Goal: Information Seeking & Learning: Learn about a topic

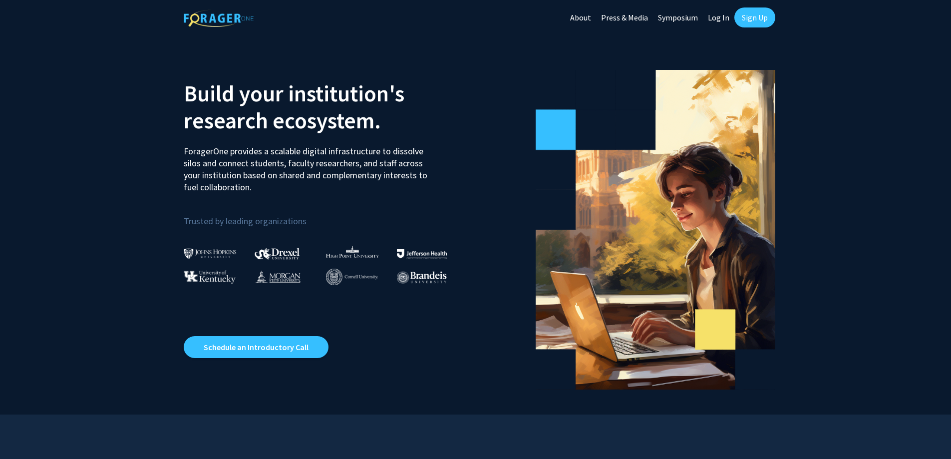
click at [715, 19] on link "Log In" at bounding box center [718, 17] width 31 height 35
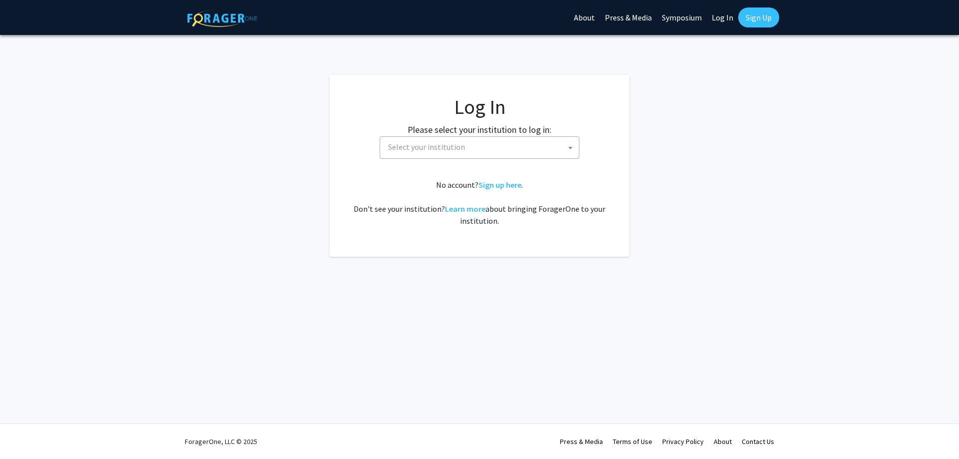
click at [444, 151] on span "Select your institution" at bounding box center [426, 147] width 77 height 10
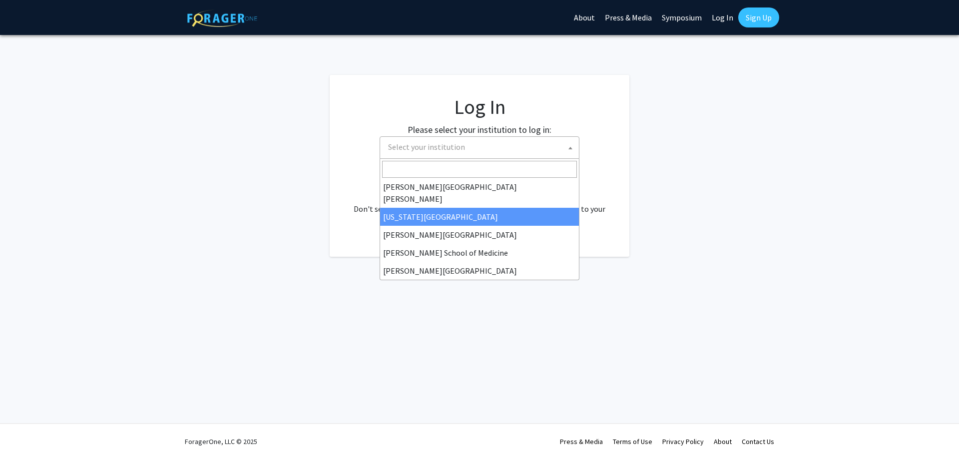
scroll to position [350, 0]
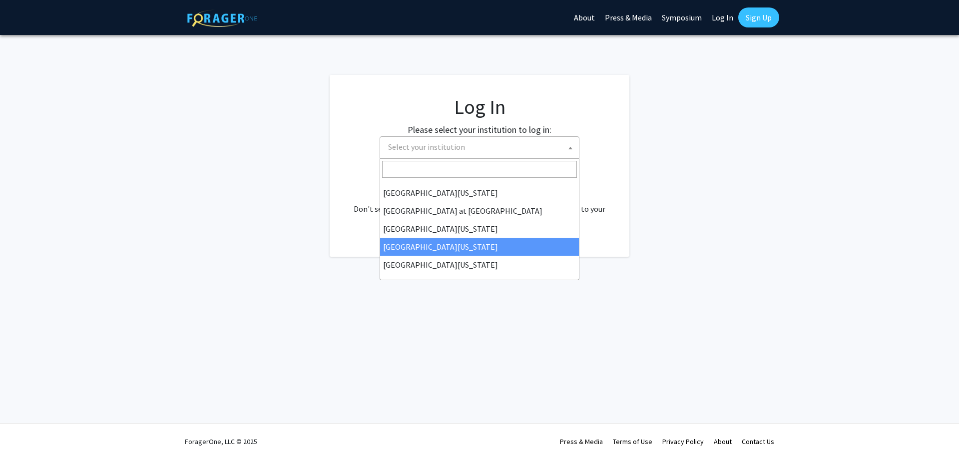
select select "31"
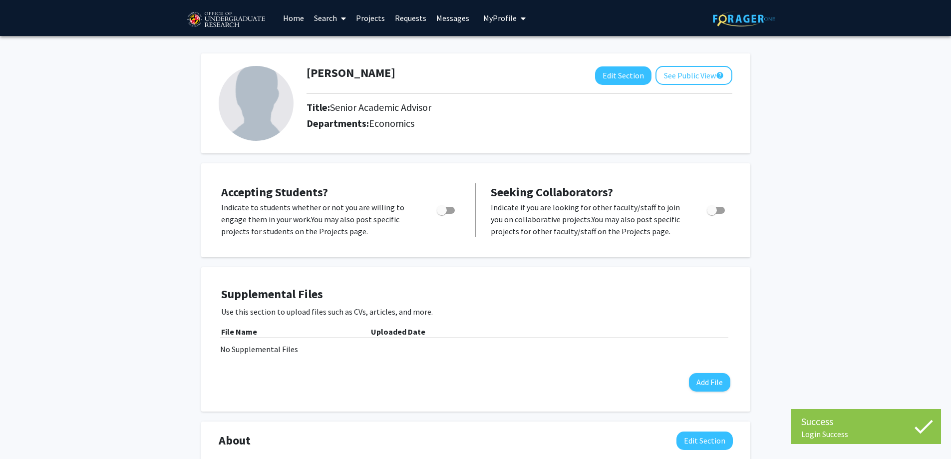
click at [369, 19] on link "Projects" at bounding box center [370, 17] width 39 height 35
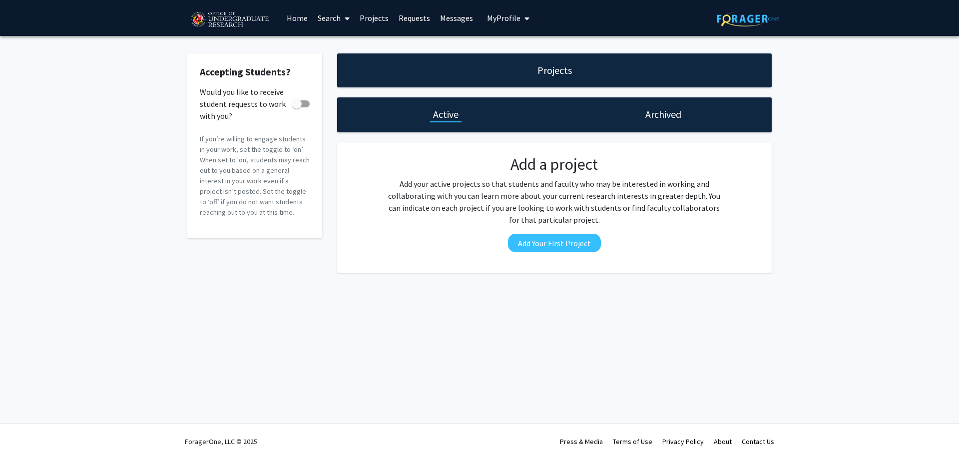
click at [326, 14] on link "Search" at bounding box center [334, 17] width 42 height 35
click at [336, 62] on span "Students" at bounding box center [343, 66] width 61 height 20
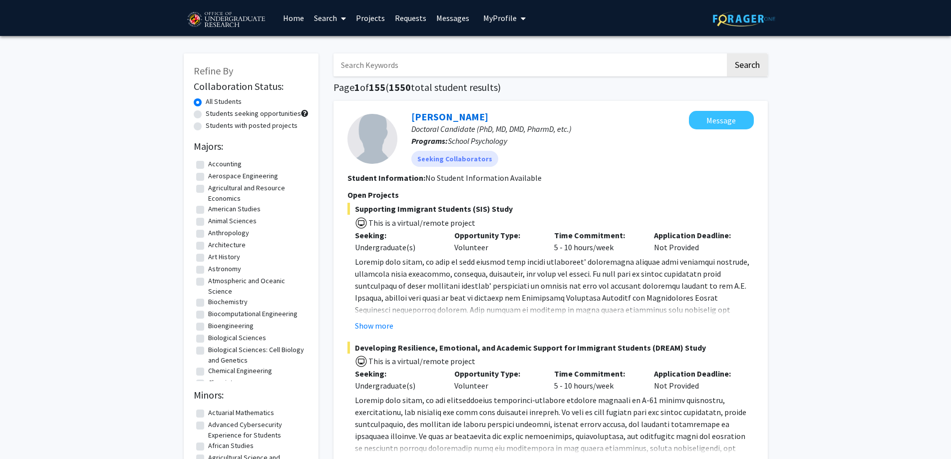
click at [336, 21] on link "Search" at bounding box center [330, 17] width 42 height 35
click at [349, 53] on span "Faculty/Staff" at bounding box center [345, 46] width 73 height 20
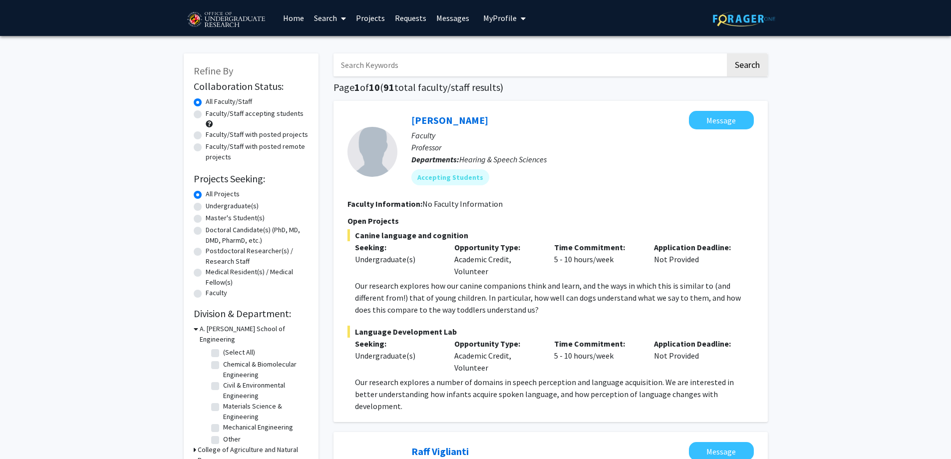
click at [232, 205] on label "Undergraduate(s)" at bounding box center [232, 206] width 53 height 10
click at [212, 205] on input "Undergraduate(s)" at bounding box center [209, 204] width 6 height 6
radio input "true"
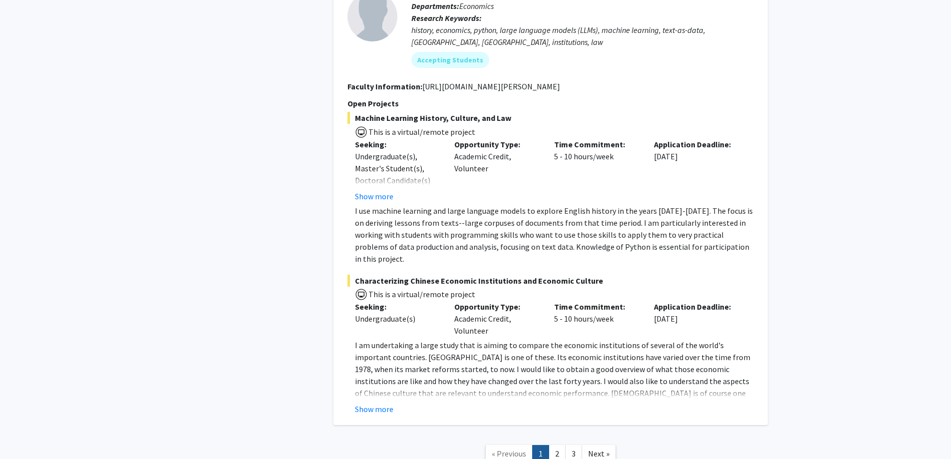
scroll to position [4616, 0]
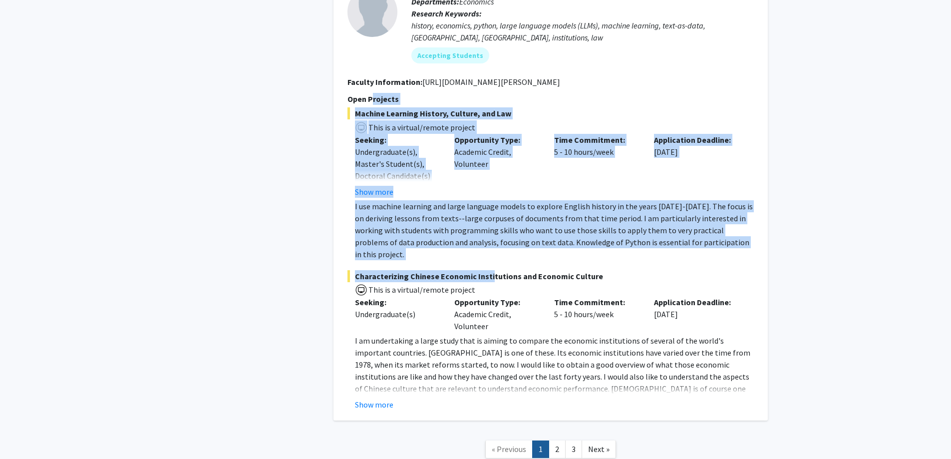
drag, startPoint x: 372, startPoint y: 45, endPoint x: 487, endPoint y: 223, distance: 211.4
click at [487, 223] on section "Open Projects Machine Learning History, Culture, and Law This is a virtual/remo…" at bounding box center [551, 252] width 406 height 318
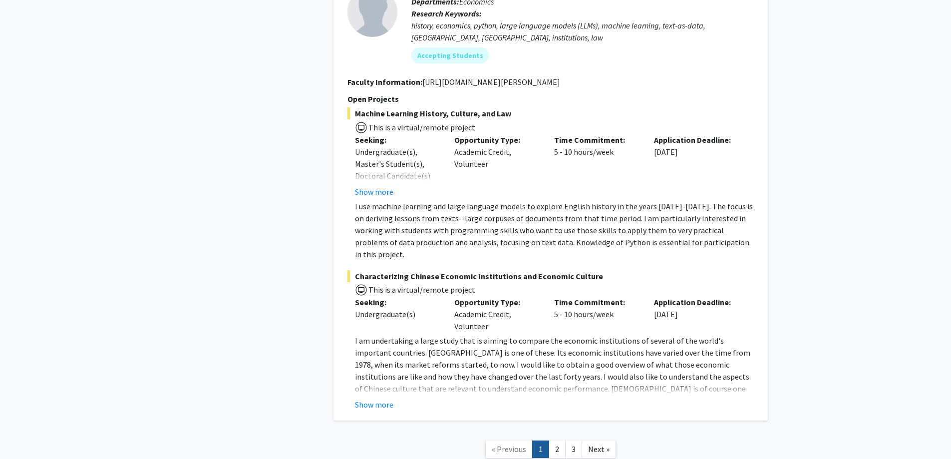
click at [487, 335] on p "I am undertaking a large study that is aiming to compare the economic instituti…" at bounding box center [554, 371] width 399 height 72
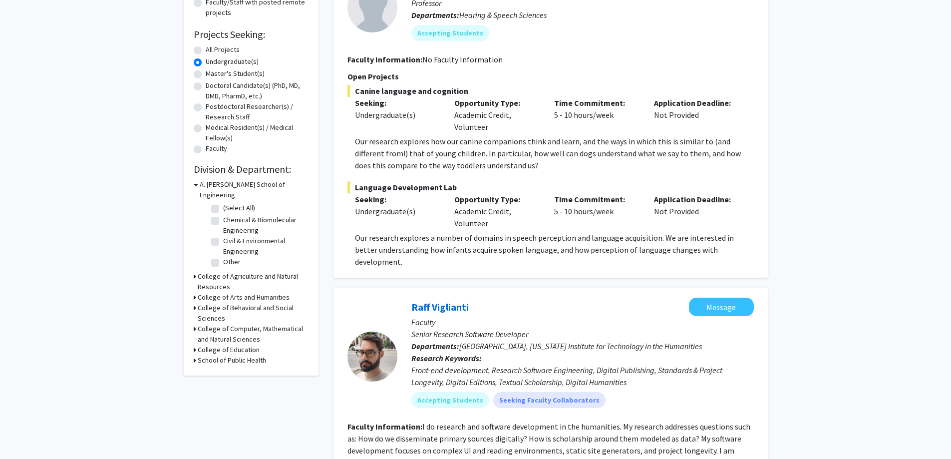
scroll to position [150, 0]
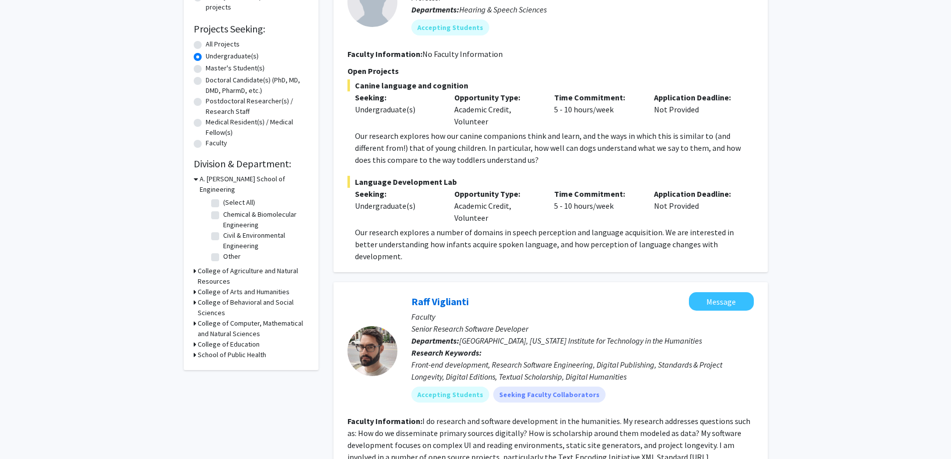
click at [196, 297] on div "College of Behavioral and Social Sciences" at bounding box center [251, 307] width 115 height 21
click at [194, 297] on icon at bounding box center [195, 302] width 2 height 10
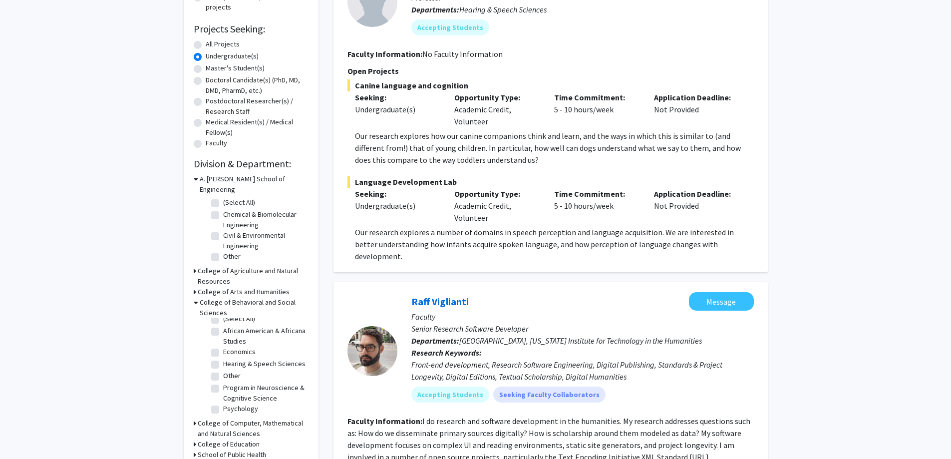
scroll to position [16, 0]
click at [223, 347] on label "Economics" at bounding box center [239, 352] width 32 height 10
click at [223, 347] on input "Economics" at bounding box center [226, 350] width 6 height 6
checkbox input "true"
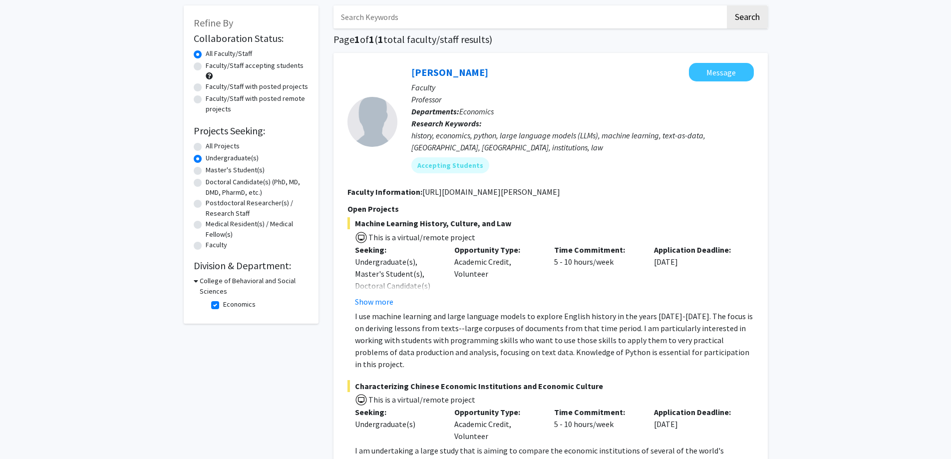
scroll to position [150, 0]
